Goal: Navigation & Orientation: Find specific page/section

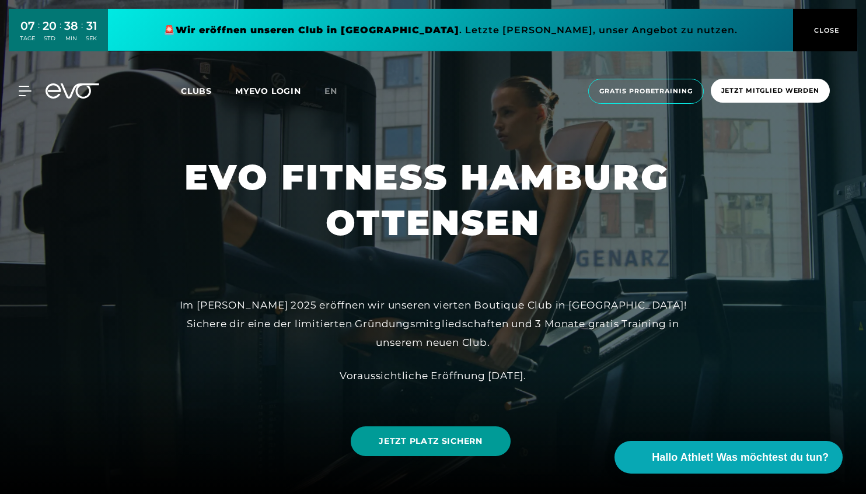
click at [414, 446] on span "JETZT PLATZ SICHERN" at bounding box center [430, 441] width 103 height 12
click at [197, 93] on span "Clubs" at bounding box center [196, 91] width 31 height 10
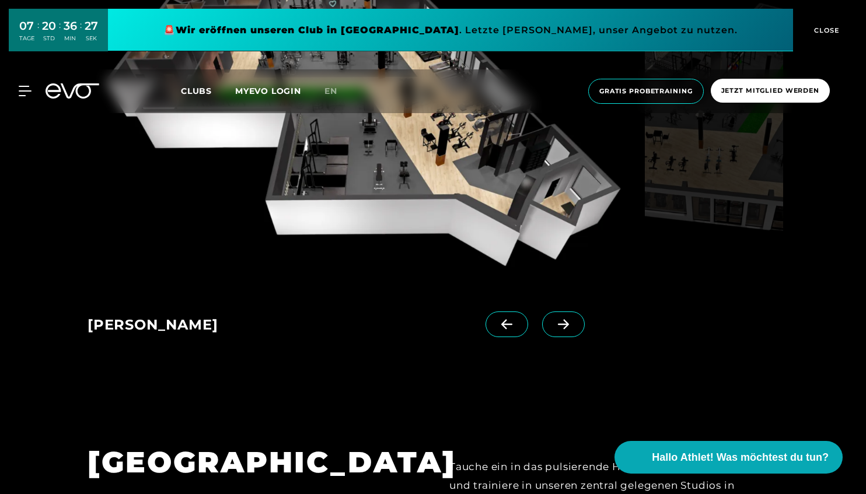
scroll to position [877, 0]
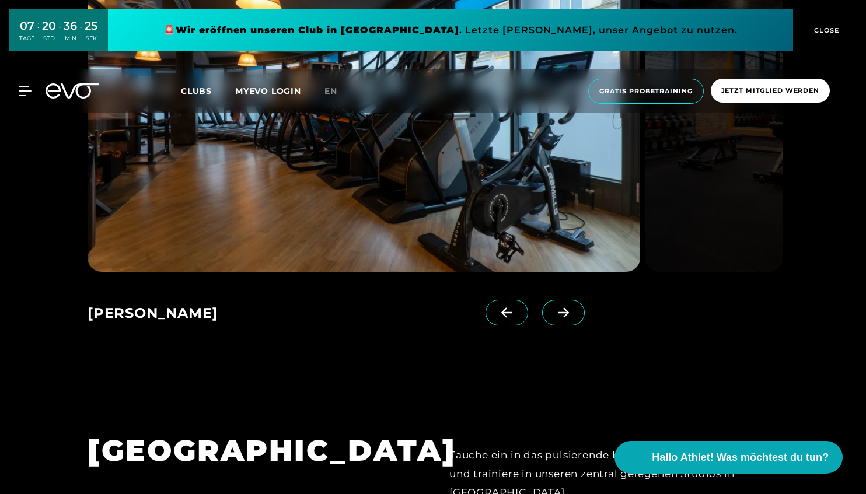
click at [571, 313] on icon at bounding box center [563, 312] width 20 height 10
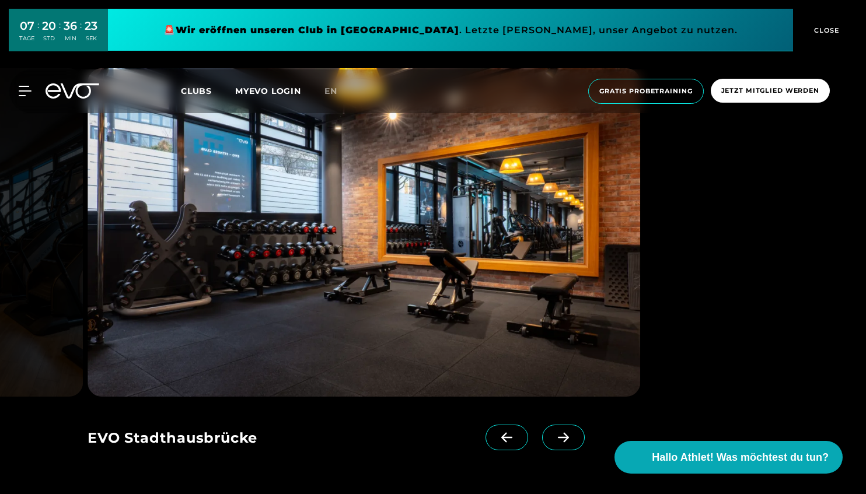
scroll to position [752, 0]
click at [567, 440] on icon at bounding box center [563, 437] width 20 height 10
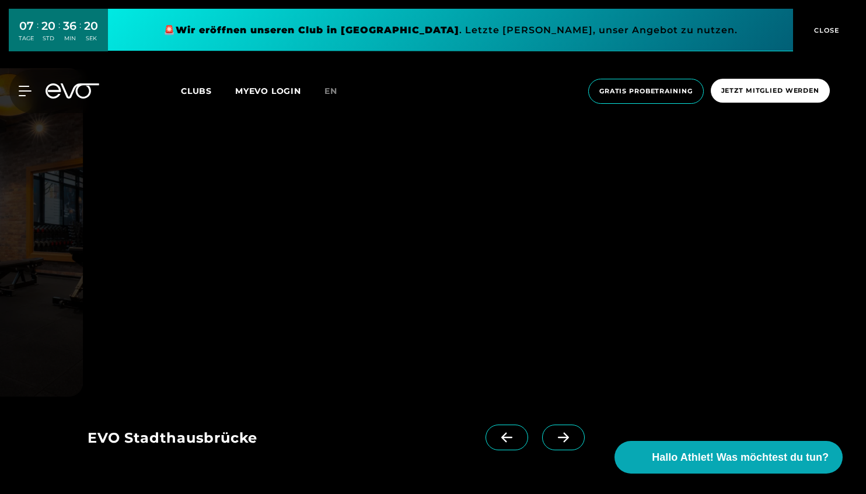
click at [567, 440] on icon at bounding box center [563, 437] width 20 height 10
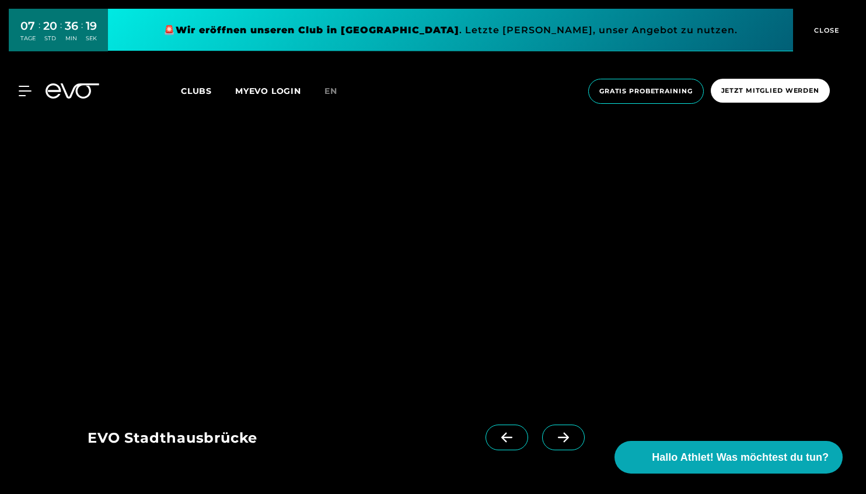
click at [567, 440] on icon at bounding box center [563, 437] width 20 height 10
click at [514, 438] on icon at bounding box center [506, 437] width 20 height 10
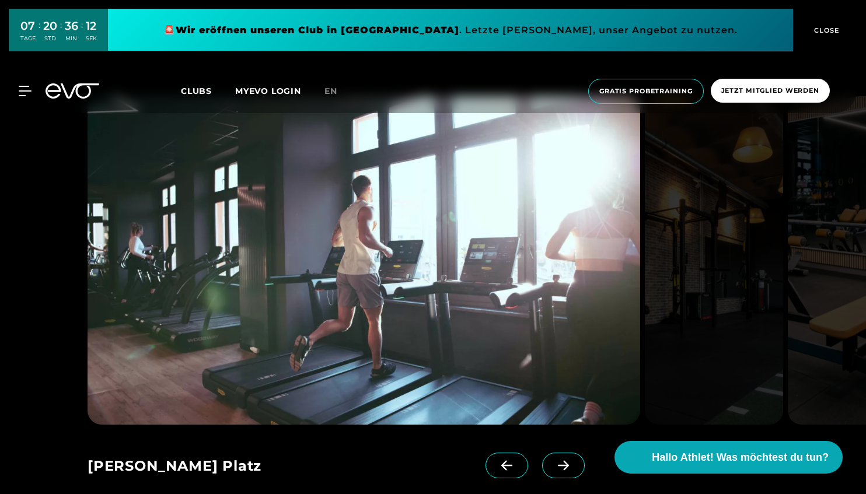
scroll to position [1570, 0]
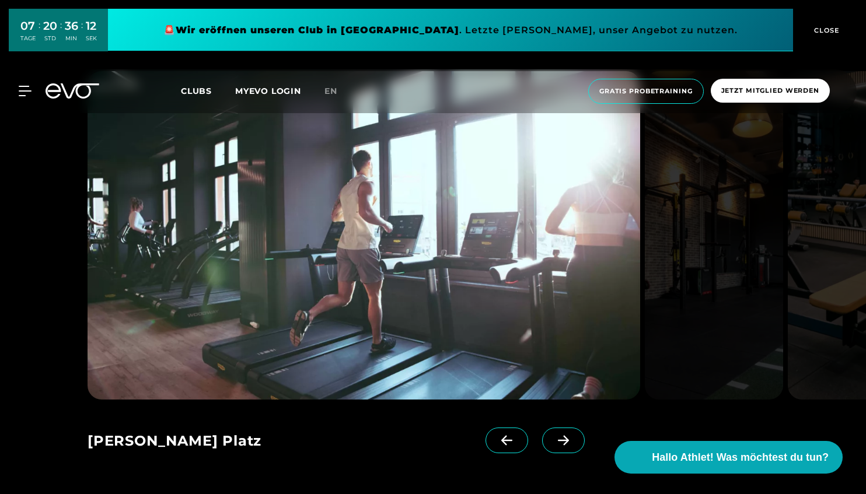
click at [553, 435] on icon at bounding box center [563, 440] width 20 height 10
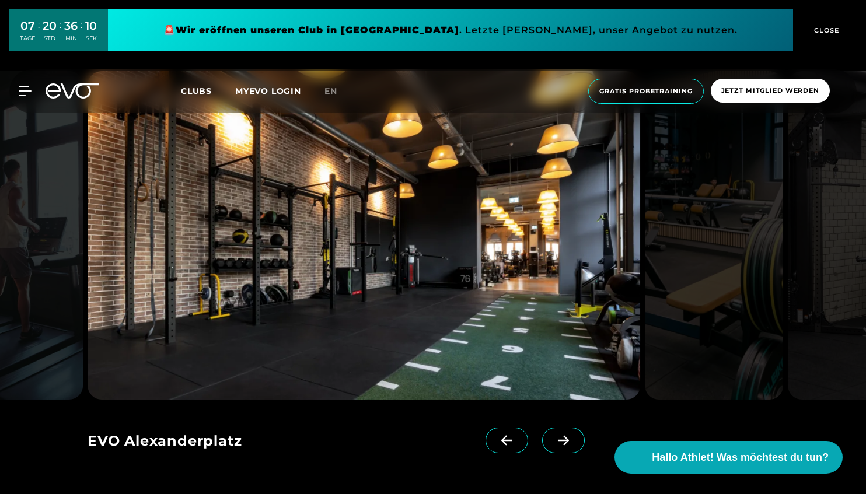
click at [553, 435] on icon at bounding box center [563, 440] width 20 height 10
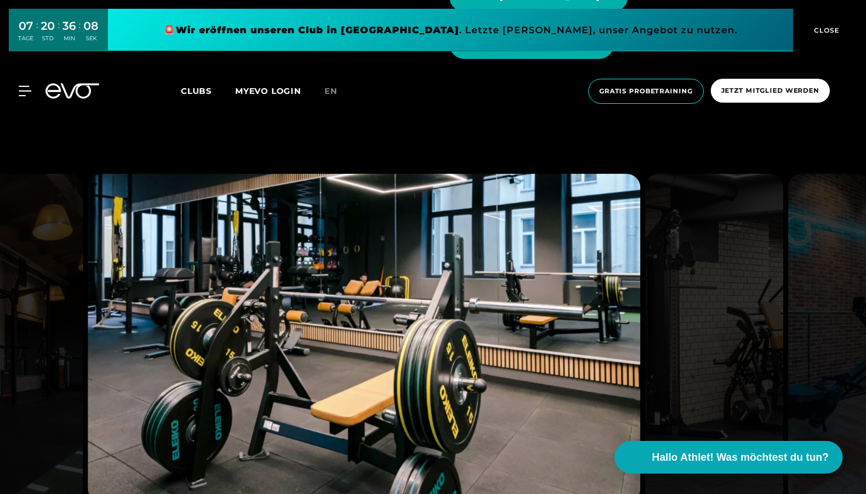
scroll to position [1468, 0]
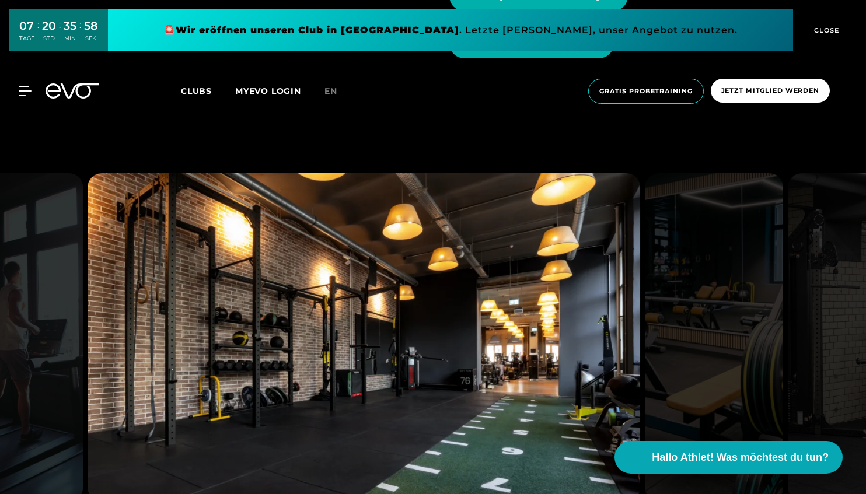
click at [205, 93] on span "Clubs" at bounding box center [196, 91] width 31 height 10
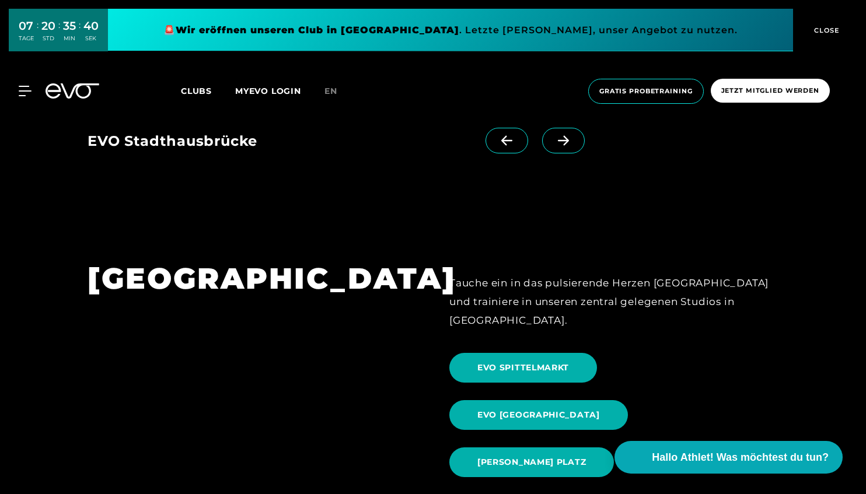
scroll to position [1028, 0]
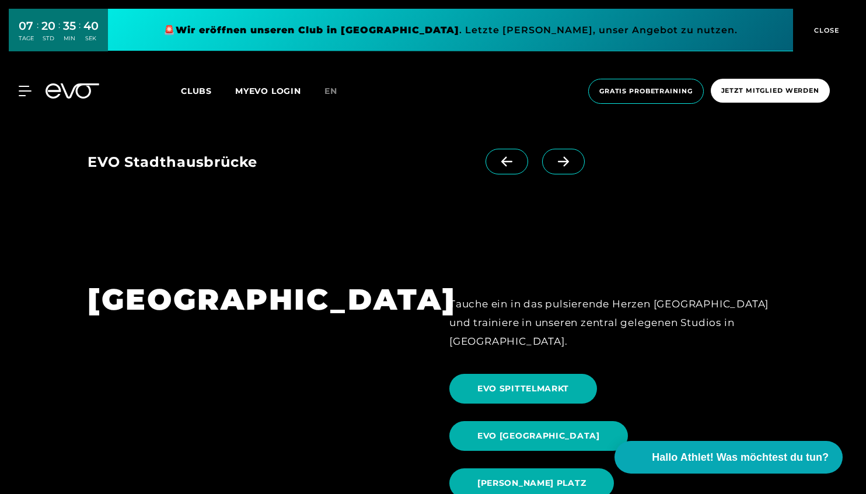
click at [487, 30] on link at bounding box center [450, 30] width 685 height 43
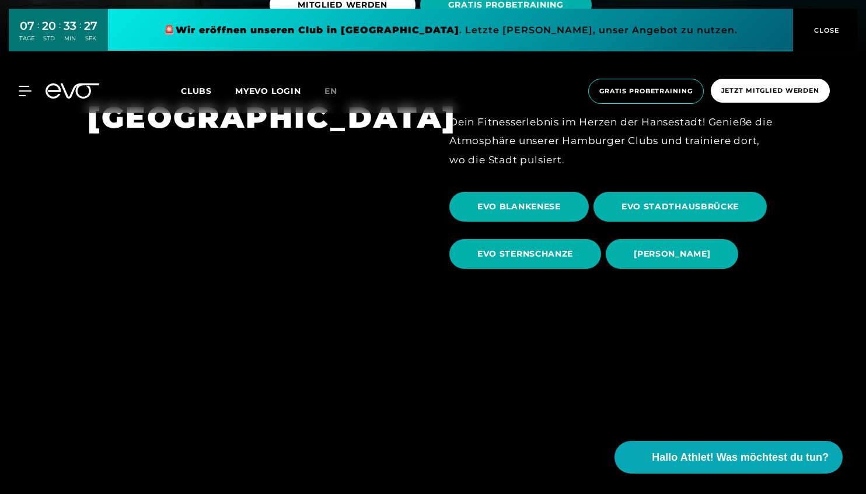
scroll to position [433, 0]
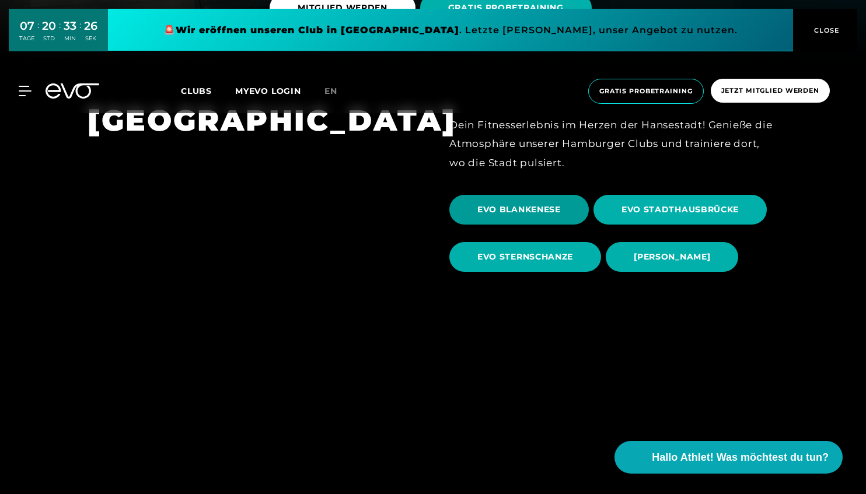
click at [534, 210] on span "EVO BLANKENESE" at bounding box center [518, 210] width 83 height 12
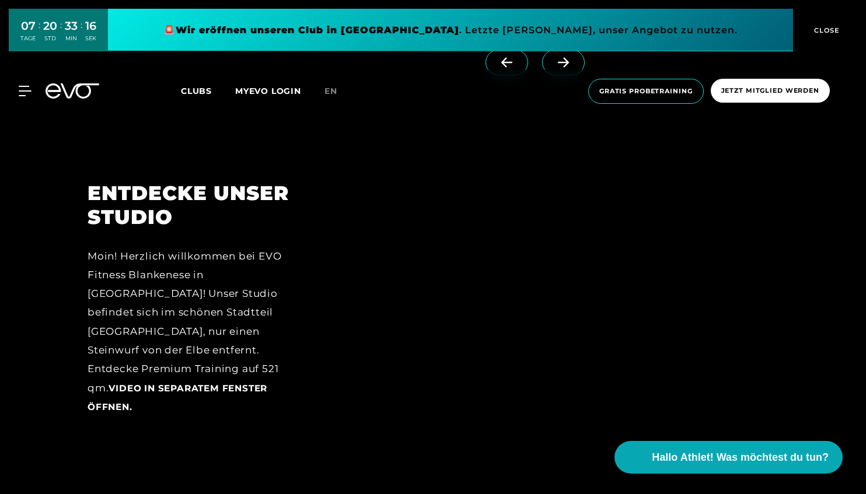
scroll to position [1479, 0]
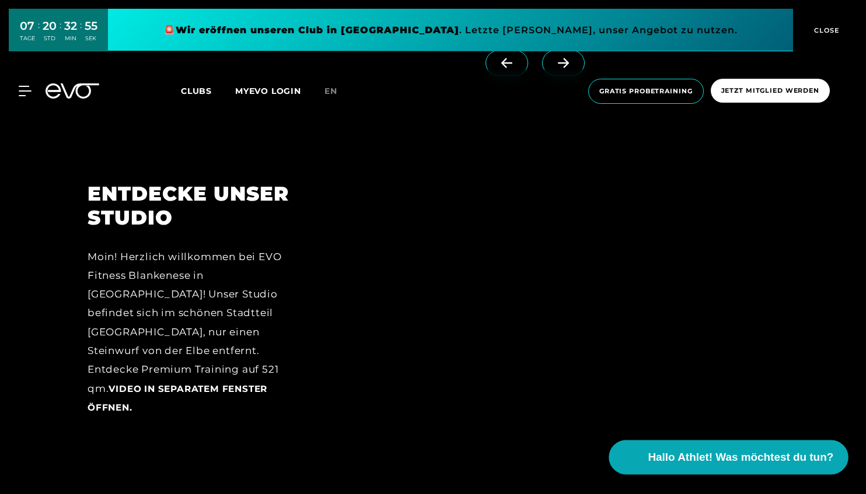
click at [768, 456] on span "Hallo Athlet! Was möchtest du tun?" at bounding box center [740, 457] width 185 height 16
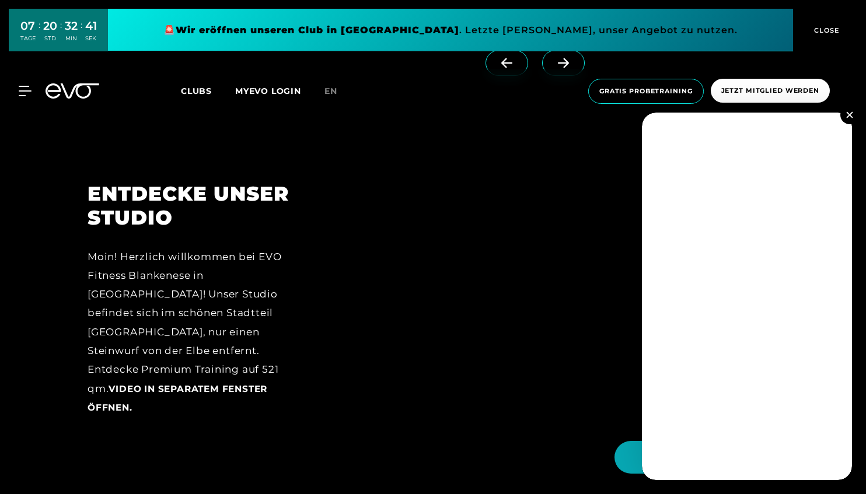
click at [845, 118] on button at bounding box center [849, 115] width 19 height 19
